Goal: Navigation & Orientation: Find specific page/section

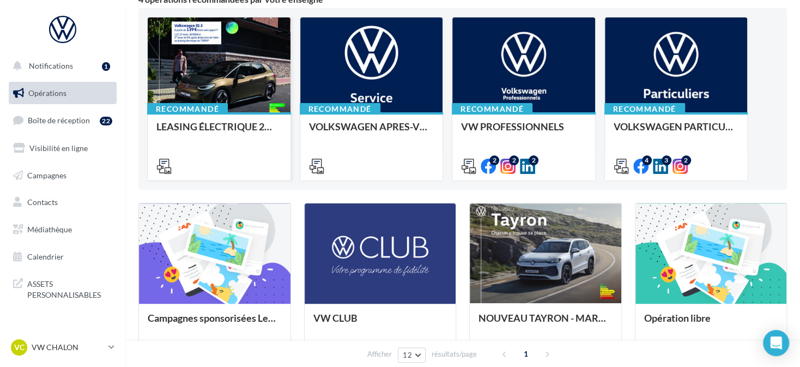
scroll to position [109, 0]
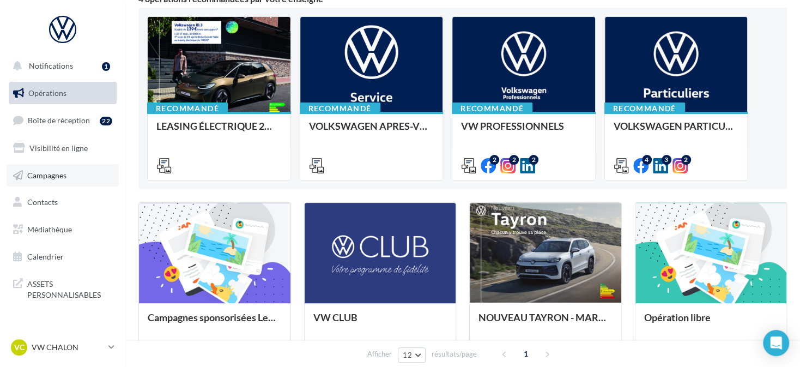
click at [66, 174] on span "Campagnes" at bounding box center [46, 174] width 39 height 9
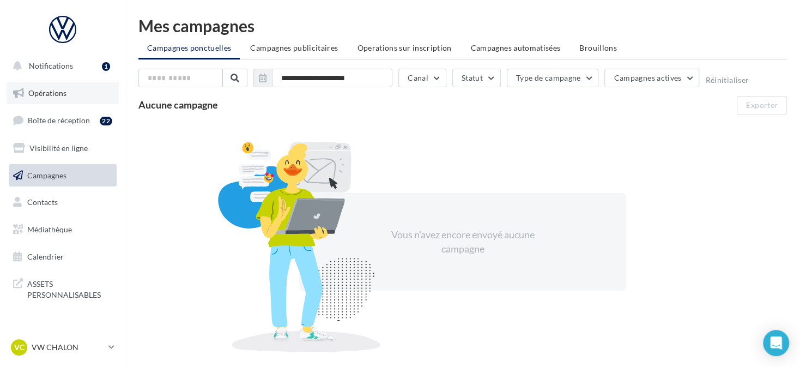
click at [78, 87] on link "Opérations" at bounding box center [63, 93] width 112 height 23
